Goal: Navigation & Orientation: Find specific page/section

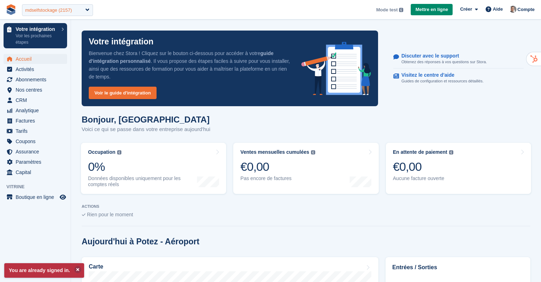
click at [87, 12] on div "mdselfstockage (2157)" at bounding box center [57, 10] width 71 height 12
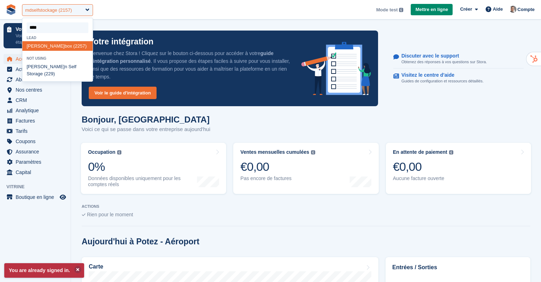
type input "*****"
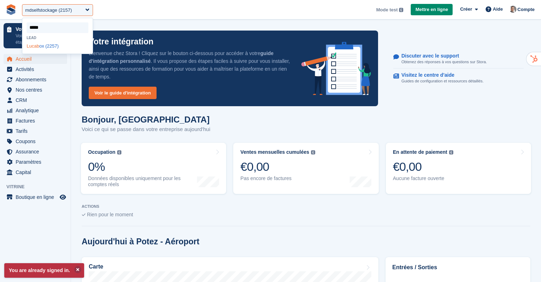
click at [45, 46] on div "Lucab ox (2257)" at bounding box center [57, 46] width 70 height 10
select select "****"
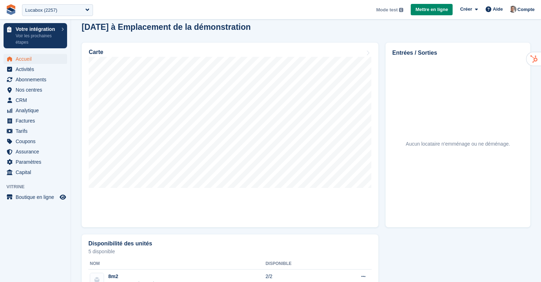
scroll to position [272, 0]
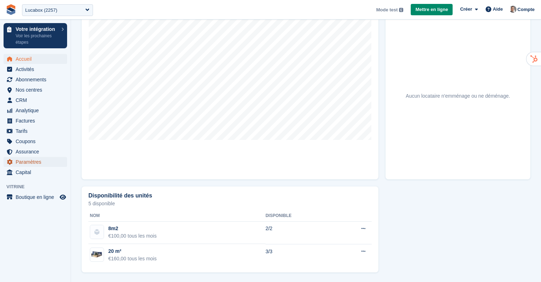
click at [37, 164] on span "Paramètres" at bounding box center [37, 162] width 43 height 10
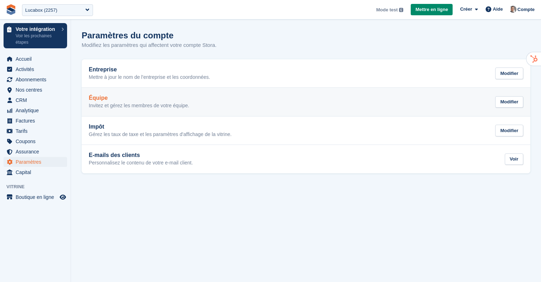
click at [160, 109] on link "Équipe Invitez et gérez les membres de votre équipe. Modifier" at bounding box center [306, 102] width 448 height 28
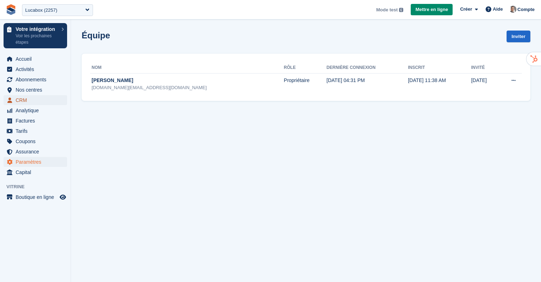
click at [46, 95] on span "CRM" at bounding box center [37, 100] width 43 height 10
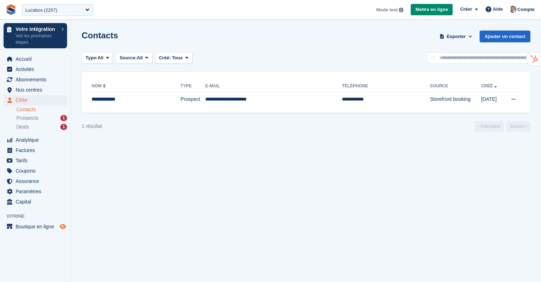
click at [61, 225] on icon "Boutique d'aperçu" at bounding box center [63, 227] width 6 height 6
click at [123, 99] on div "**********" at bounding box center [127, 98] width 70 height 7
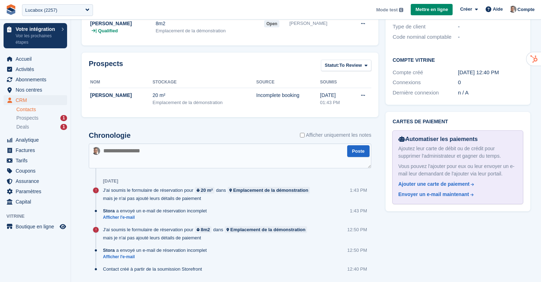
scroll to position [203, 0]
click at [28, 118] on span "Prospects" at bounding box center [27, 118] width 22 height 7
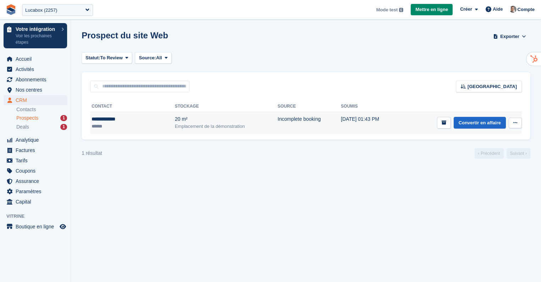
click at [202, 127] on div "Emplacement de la démonstration" at bounding box center [226, 126] width 103 height 7
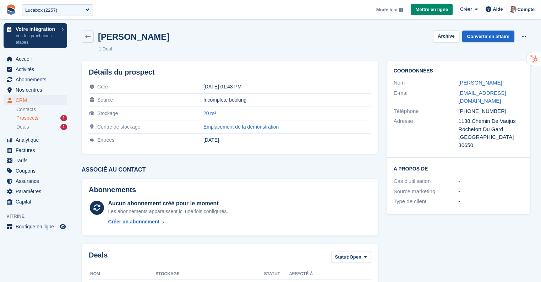
click at [39, 113] on li "Contacts" at bounding box center [43, 109] width 54 height 7
click at [35, 109] on link "Contacts" at bounding box center [41, 109] width 51 height 7
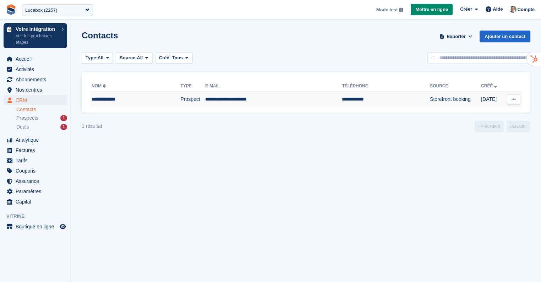
click at [205, 99] on td "**********" at bounding box center [273, 99] width 137 height 15
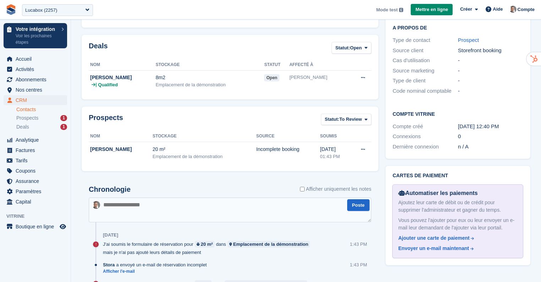
scroll to position [225, 0]
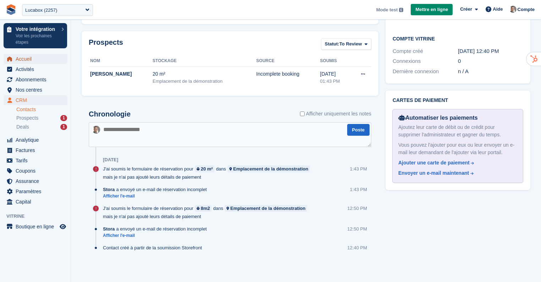
click at [24, 57] on span "Accueil" at bounding box center [37, 59] width 43 height 10
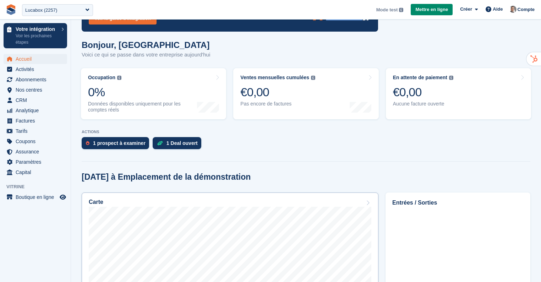
scroll to position [86, 0]
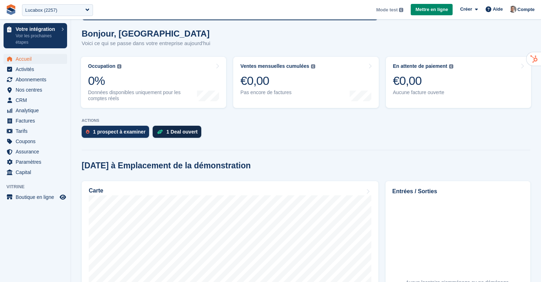
click at [177, 133] on div "1 Deal ouvert" at bounding box center [181, 132] width 31 height 6
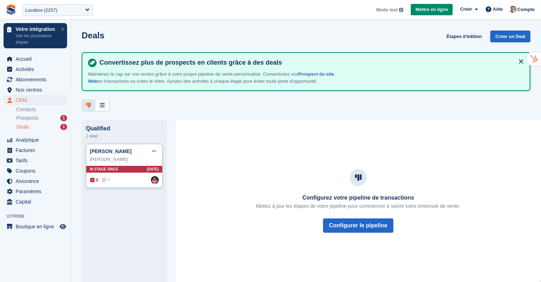
click at [129, 163] on div "LUCAS Laurent" at bounding box center [124, 159] width 69 height 7
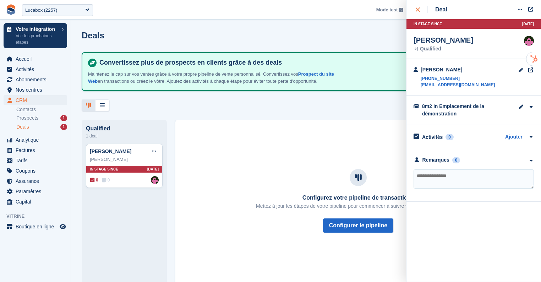
click at [420, 9] on div "close" at bounding box center [421, 9] width 12 height 7
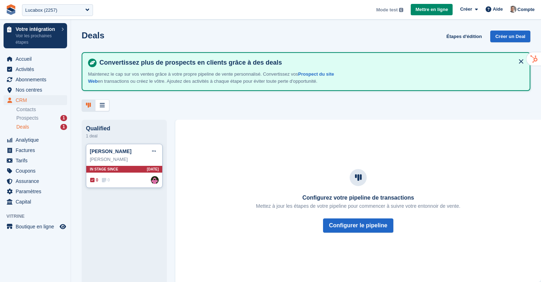
click at [113, 163] on div "LUCAS Laurent" at bounding box center [124, 159] width 69 height 7
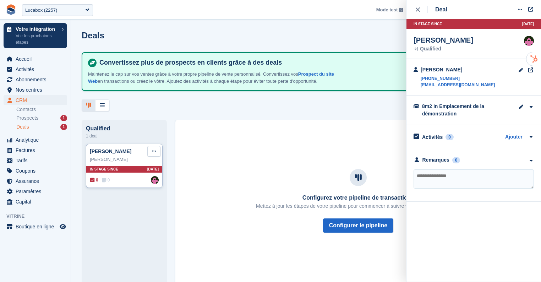
click at [157, 156] on button at bounding box center [153, 151] width 13 height 11
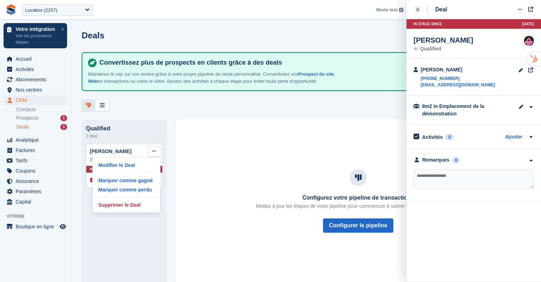
click at [205, 146] on div "Configurez votre pipeline de transactions Mettez à jour les étapes de votre pip…" at bounding box center [358, 200] width 348 height 133
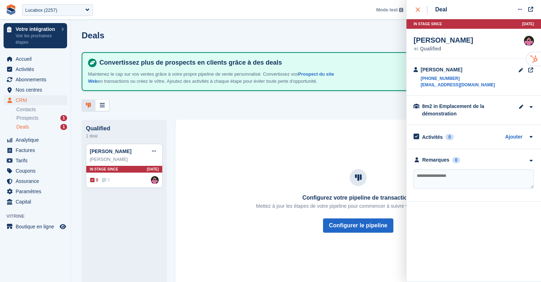
click at [421, 12] on div "close" at bounding box center [421, 9] width 12 height 7
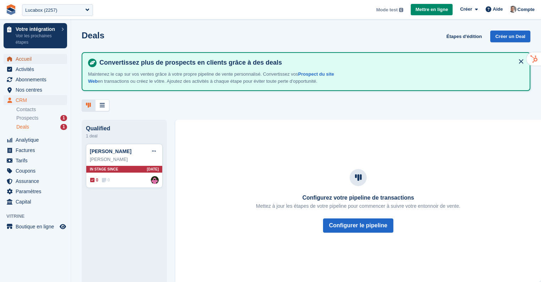
click at [37, 57] on span "Accueil" at bounding box center [37, 59] width 43 height 10
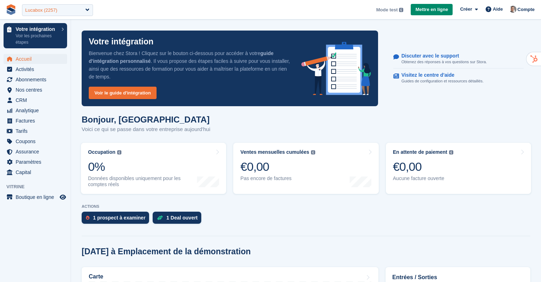
click at [82, 9] on div "Lucabox (2257)" at bounding box center [57, 10] width 71 height 12
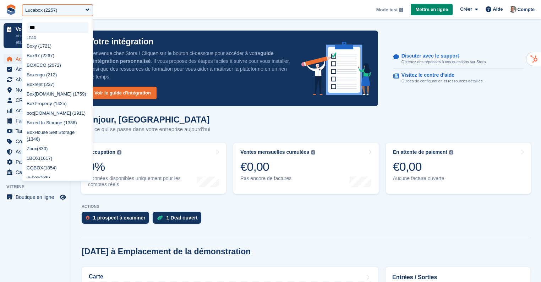
type input "****"
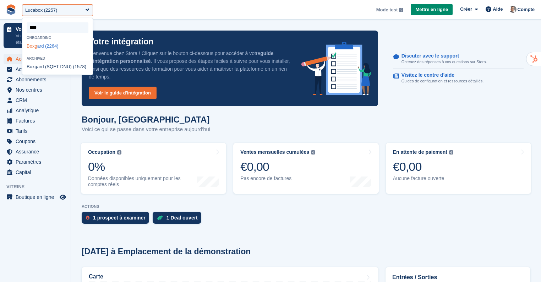
click at [51, 47] on div "Boxg ard (2264)" at bounding box center [57, 46] width 70 height 10
select select "****"
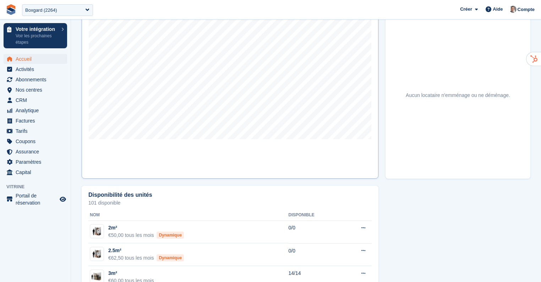
scroll to position [267, 0]
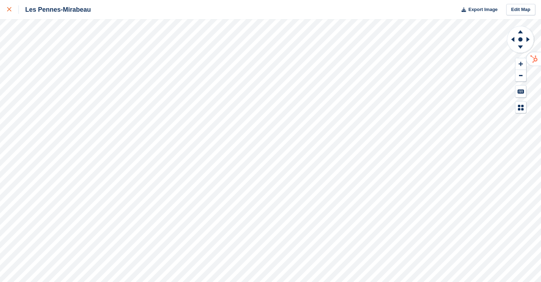
click at [9, 9] on icon at bounding box center [9, 9] width 4 height 4
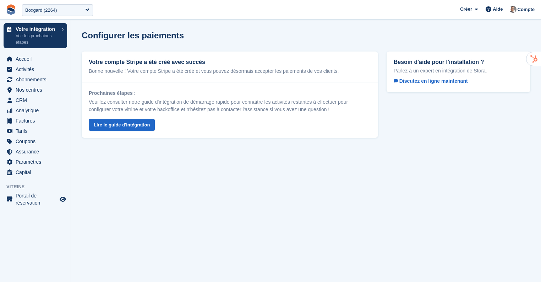
select select "****"
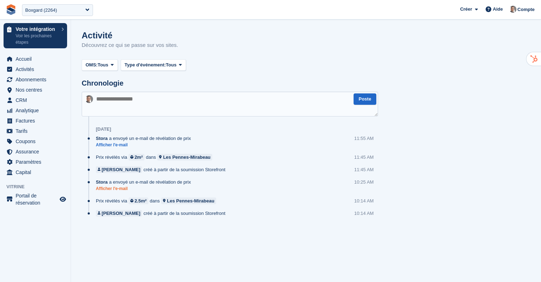
click at [118, 187] on link "Afficher l'e-mail" at bounding box center [145, 189] width 99 height 6
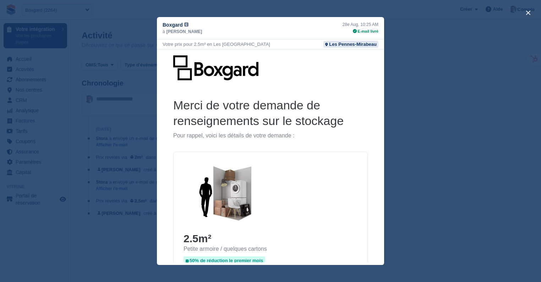
click at [464, 90] on div "close" at bounding box center [270, 141] width 541 height 282
